Goal: Task Accomplishment & Management: Use online tool/utility

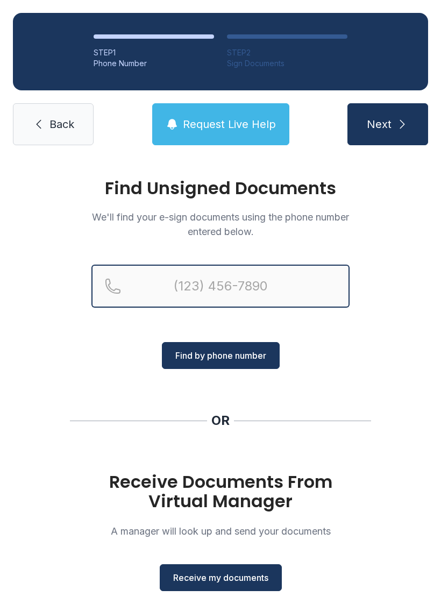
click at [215, 280] on input "Reservation phone number" at bounding box center [220, 286] width 258 height 43
type input "[PHONE_NUMBER]"
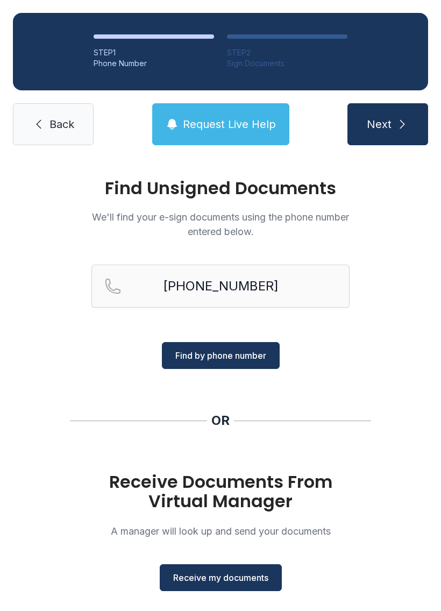
click at [244, 351] on span "Find by phone number" at bounding box center [220, 355] width 91 height 13
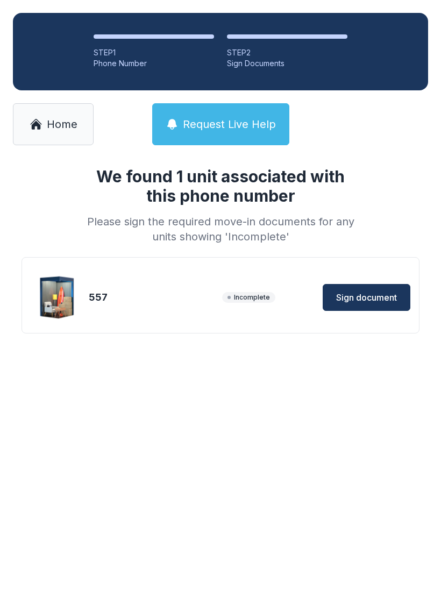
click at [365, 295] on span "Sign document" at bounding box center [366, 297] width 61 height 13
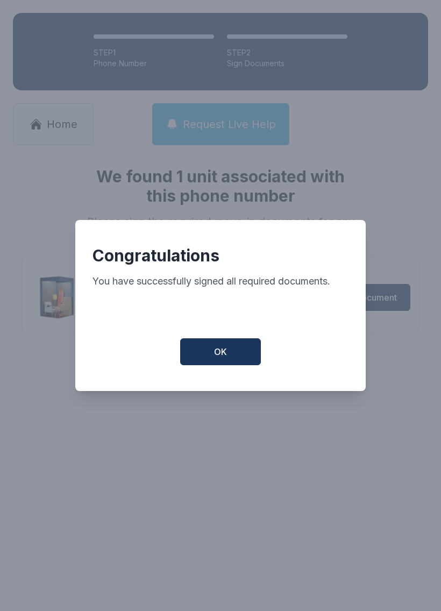
click at [221, 358] on span "OK" at bounding box center [220, 351] width 13 height 13
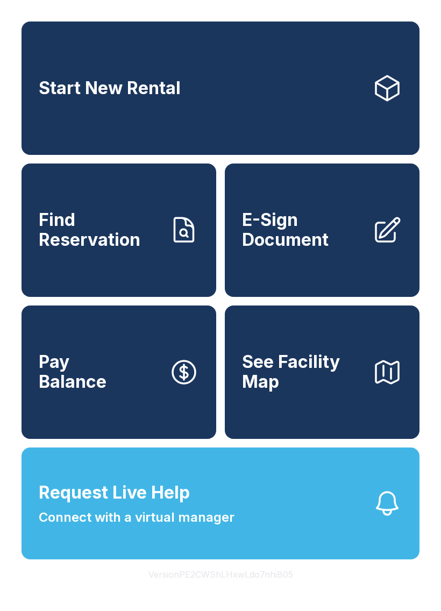
click at [324, 250] on span "E-Sign Document" at bounding box center [303, 229] width 122 height 39
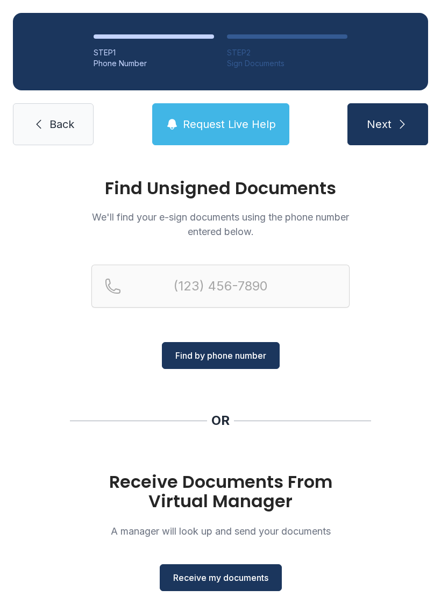
click at [218, 572] on span "Receive my documents" at bounding box center [220, 577] width 95 height 13
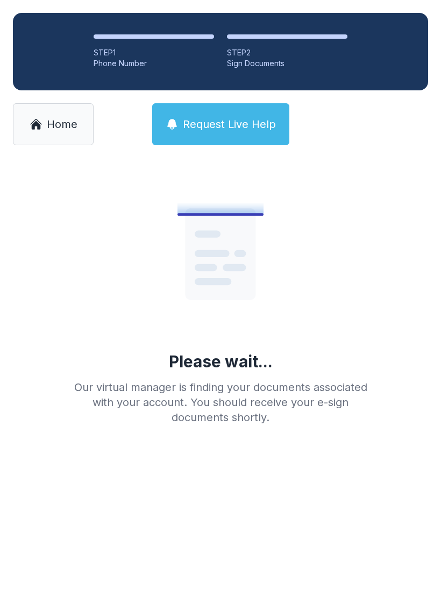
click at [66, 118] on span "Home" at bounding box center [62, 124] width 31 height 15
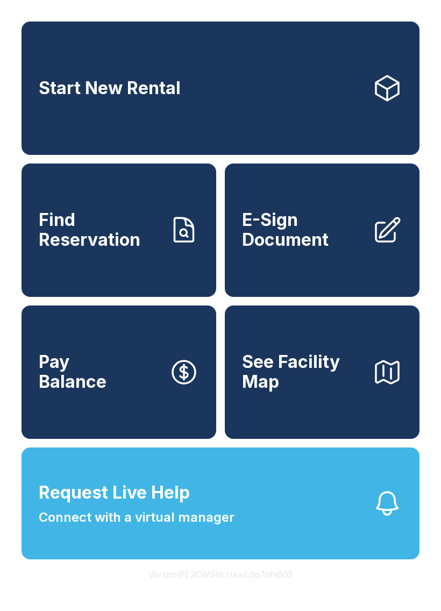
click at [315, 245] on span "E-Sign Document" at bounding box center [303, 229] width 122 height 39
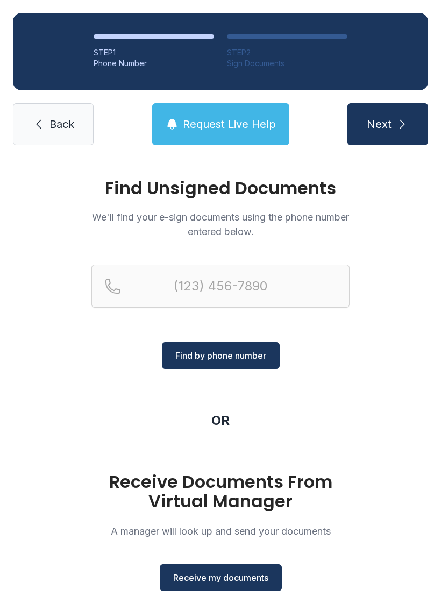
click at [241, 570] on button "Receive my documents" at bounding box center [221, 577] width 122 height 27
